Goal: Task Accomplishment & Management: Use online tool/utility

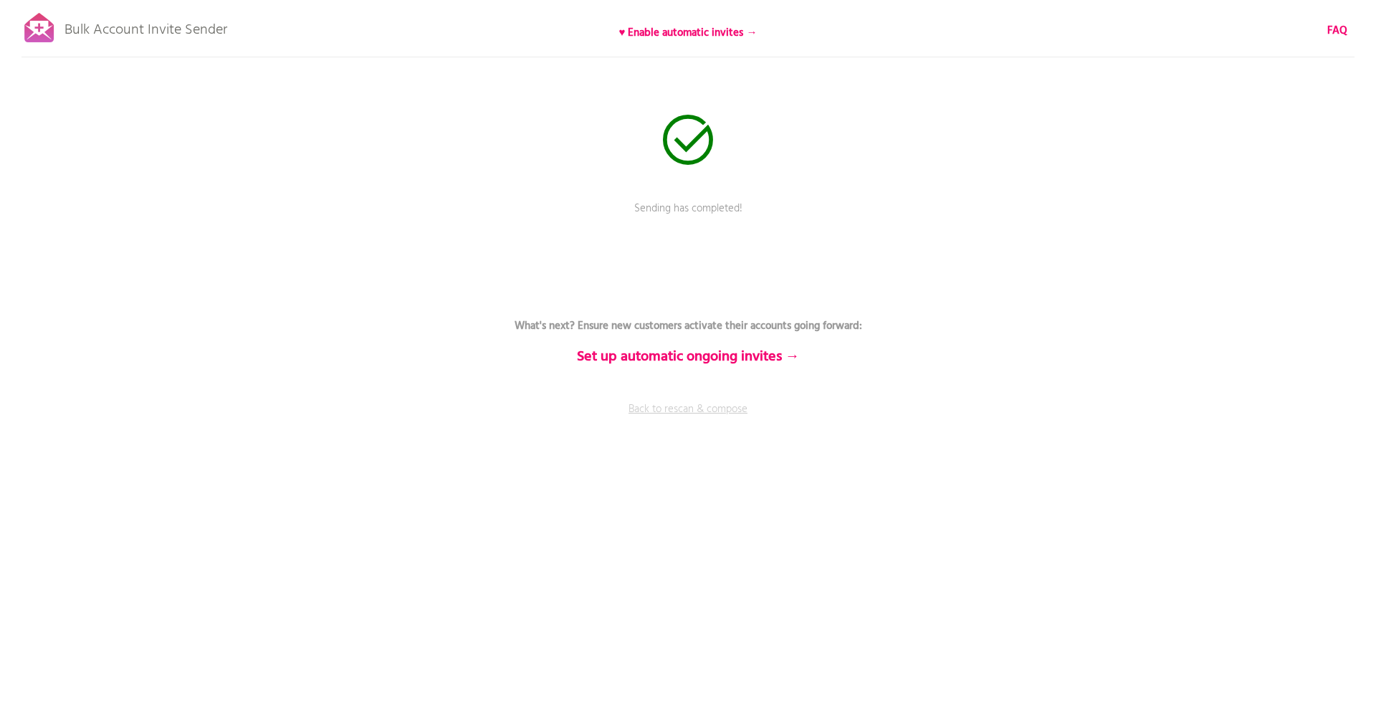
click at [669, 406] on link "Back to rescan & compose" at bounding box center [688, 419] width 430 height 36
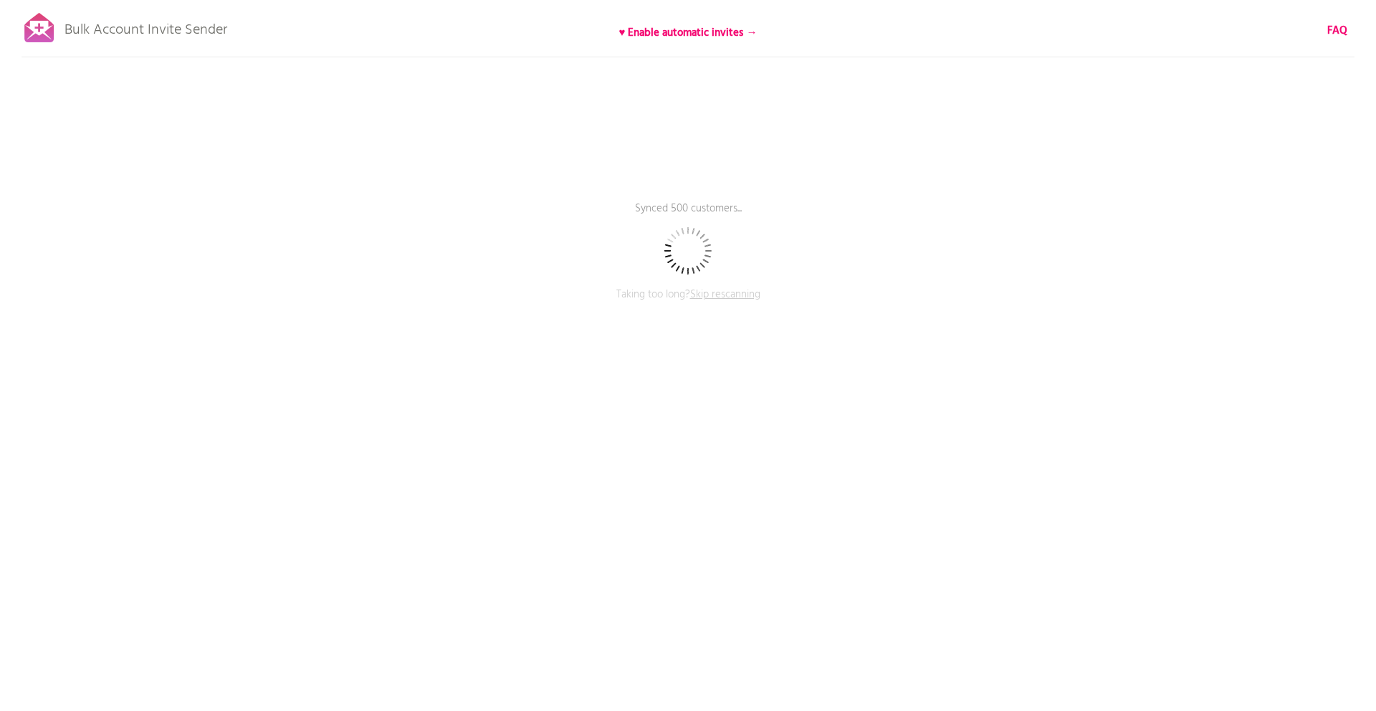
click at [735, 295] on span "Skip rescanning" at bounding box center [725, 294] width 70 height 17
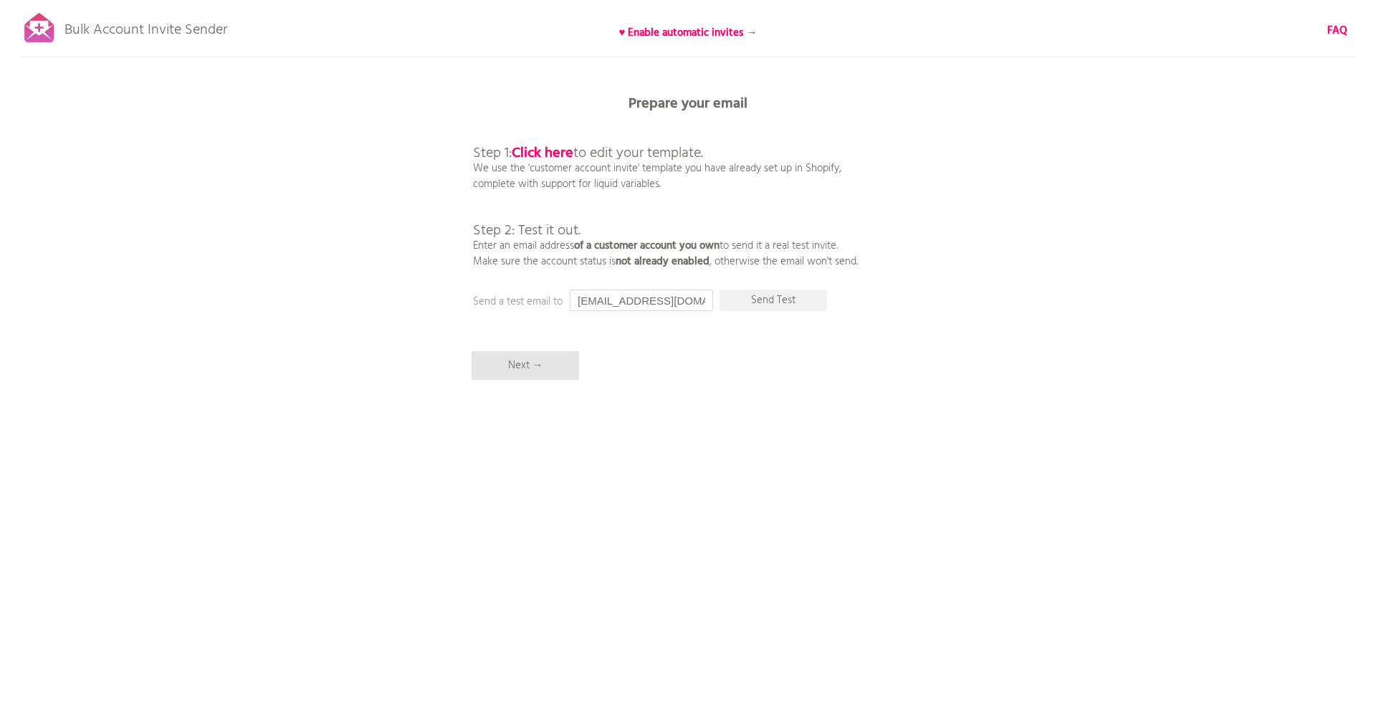
click at [677, 297] on input "[EMAIL_ADDRESS][DOMAIN_NAME]" at bounding box center [641, 299] width 143 height 21
click at [677, 297] on input "[PERSON_NAME][EMAIL_ADDRESS][DOMAIN_NAME]" at bounding box center [641, 299] width 143 height 21
type input "メ"
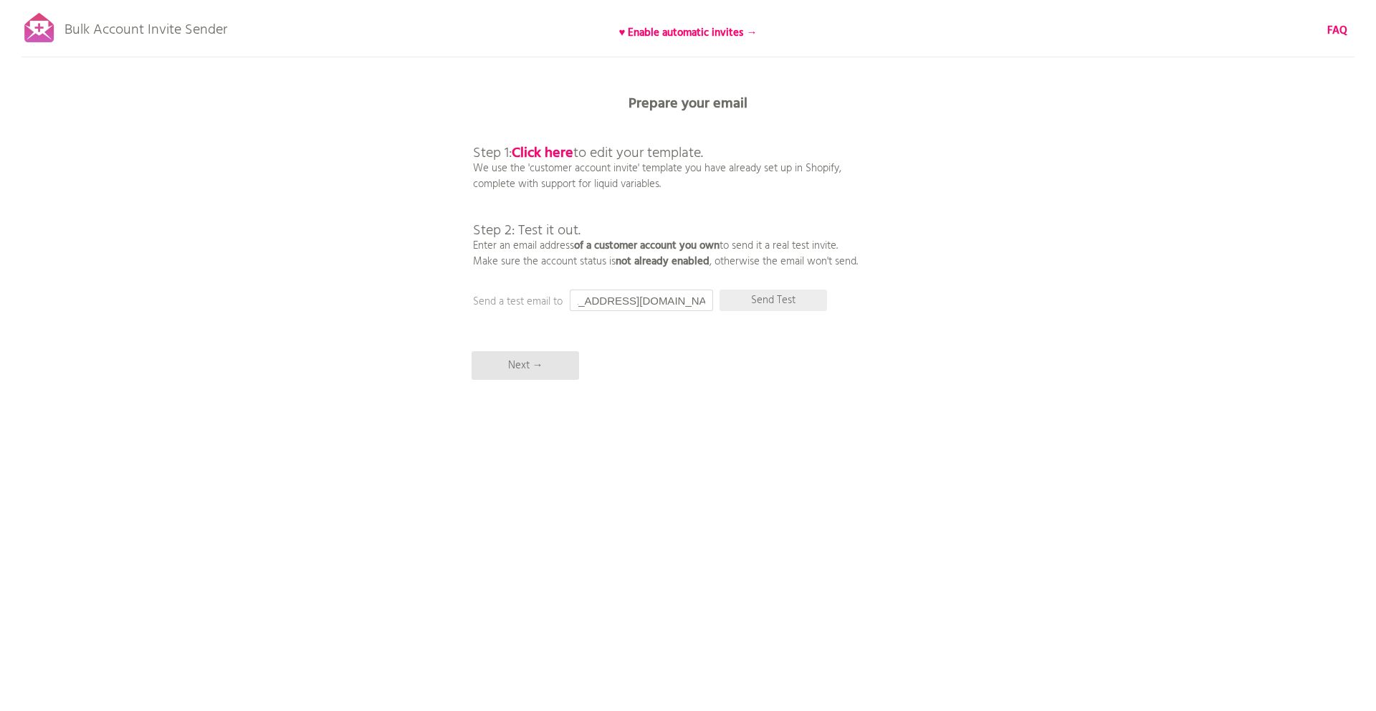
type input "rin.furuyama@anymindgroup.com"
click at [782, 293] on p "Send Test" at bounding box center [772, 299] width 107 height 21
click at [654, 302] on input "rin.furuyama@anymindgroup.com" at bounding box center [641, 299] width 143 height 21
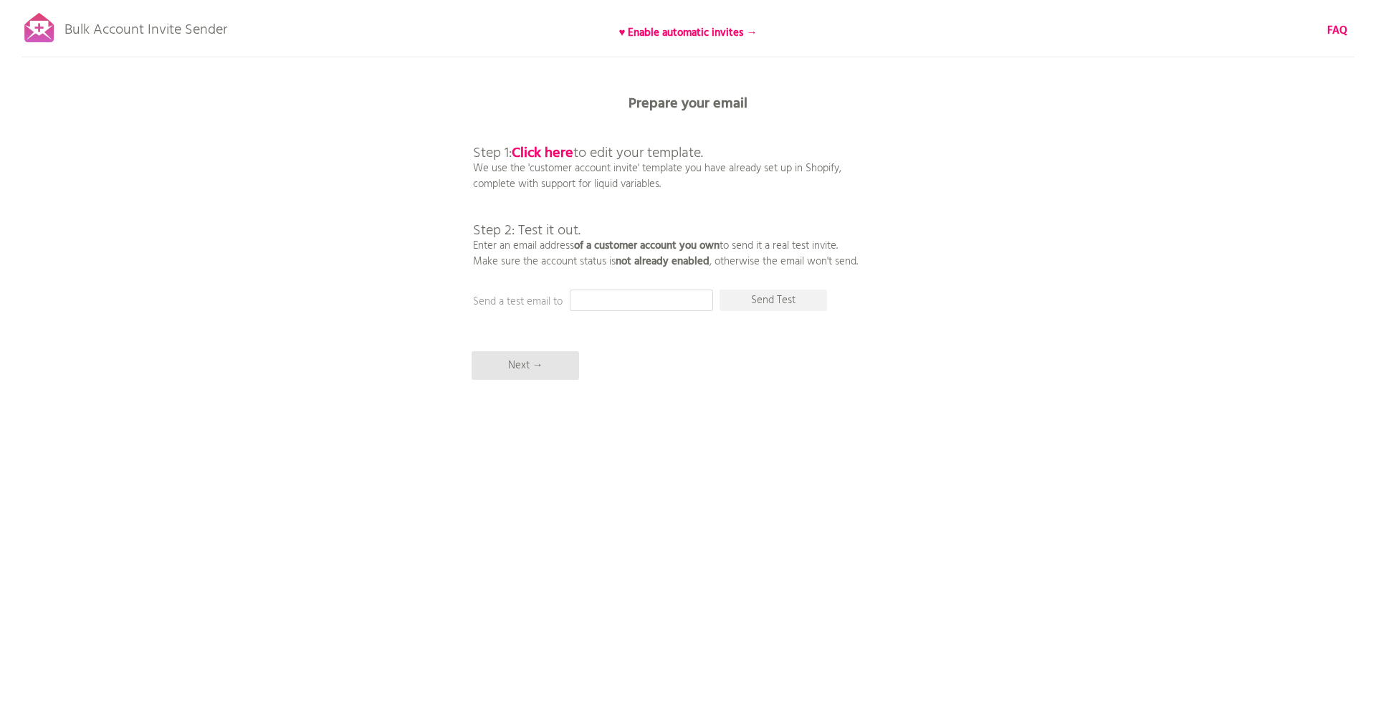
paste input "n.tsuda@saishunkan.co.jp"
type input "n.tsuda@saishunkan.co.jp"
click at [760, 295] on p "Send Test" at bounding box center [772, 299] width 107 height 21
